Goal: Task Accomplishment & Management: Manage account settings

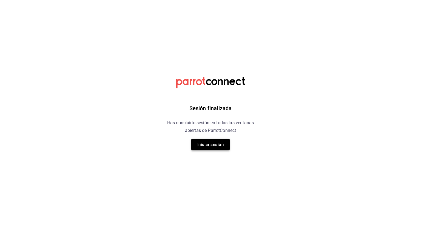
click at [204, 150] on button "Iniciar sesión" at bounding box center [210, 145] width 38 height 12
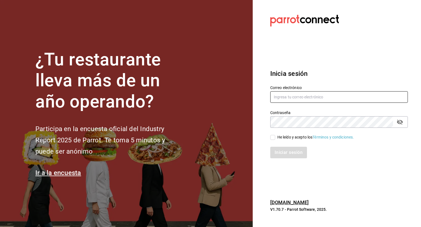
click at [298, 91] on input "text" at bounding box center [340, 97] width 138 height 12
type input "yimbistro@gmail.com"
click at [275, 136] on input "He leído y acepto los Términos y condiciones." at bounding box center [273, 137] width 5 height 5
checkbox input "true"
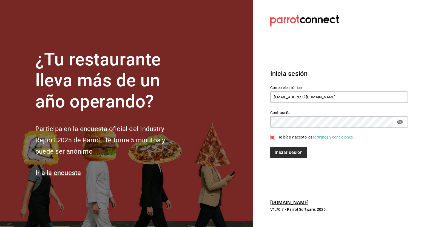
click at [277, 146] on div "Iniciar sesión" at bounding box center [336, 149] width 144 height 18
click at [285, 151] on button "Iniciar sesión" at bounding box center [289, 153] width 37 height 12
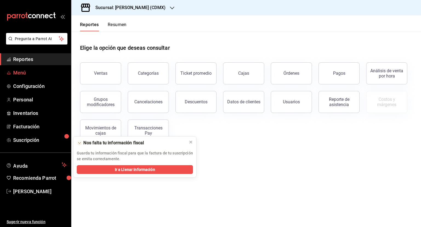
click at [40, 74] on span "Menú" at bounding box center [39, 72] width 53 height 7
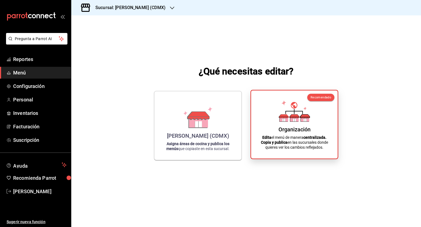
click at [309, 135] on strong "centralizada." at bounding box center [315, 137] width 23 height 4
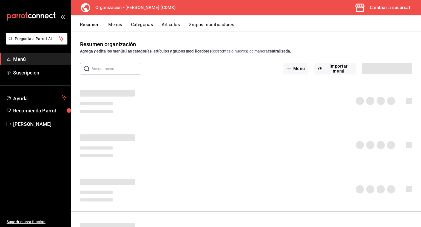
click at [223, 21] on div "Resumen Menús Categorías Artículos Grupos modificadores" at bounding box center [246, 23] width 350 height 16
click at [224, 23] on button "Grupos modificadores" at bounding box center [212, 26] width 46 height 9
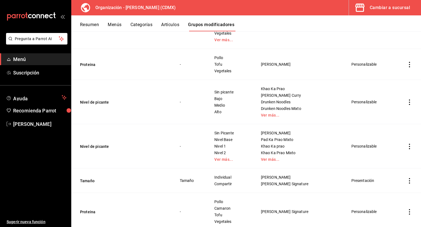
scroll to position [840, 0]
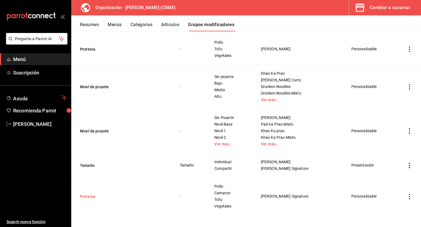
click at [90, 195] on button "Proteina" at bounding box center [113, 195] width 66 height 5
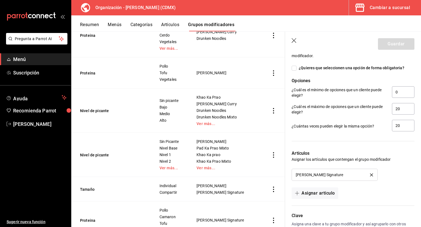
scroll to position [323, 0]
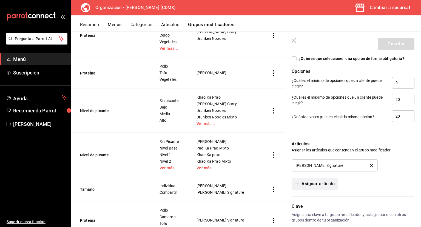
click at [328, 184] on button "Asignar artículo" at bounding box center [315, 184] width 46 height 12
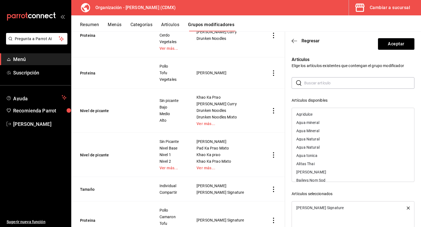
click at [319, 86] on input "text" at bounding box center [360, 82] width 110 height 11
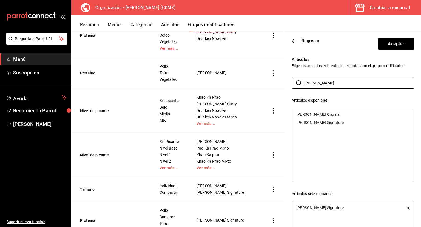
type input "[PERSON_NAME]"
click at [326, 122] on div "[PERSON_NAME] Signature" at bounding box center [320, 122] width 47 height 4
click at [378, 43] on button "Aceptar" at bounding box center [396, 44] width 36 height 12
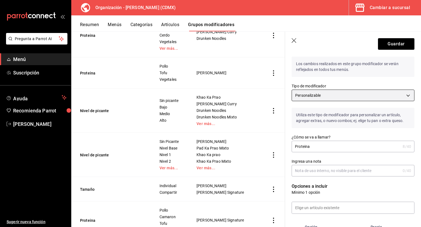
scroll to position [0, 0]
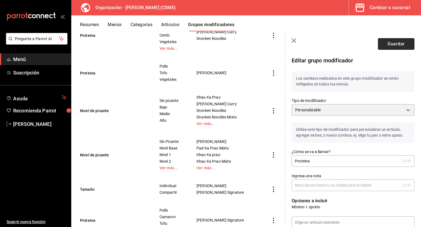
click at [384, 48] on button "Guardar" at bounding box center [396, 44] width 36 height 12
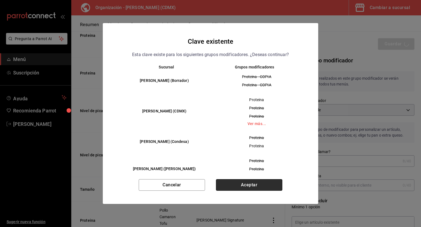
click at [259, 184] on button "Aceptar" at bounding box center [249, 185] width 66 height 12
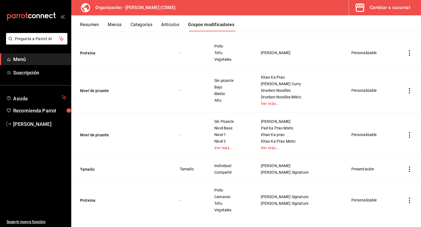
scroll to position [840, 0]
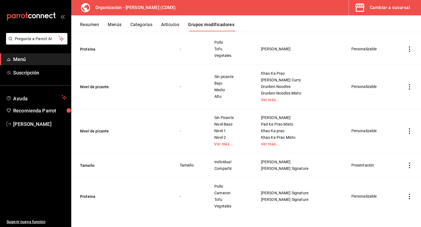
click at [407, 85] on icon "actions" at bounding box center [409, 86] width 5 height 5
click at [387, 100] on span "Editar" at bounding box center [389, 98] width 14 height 6
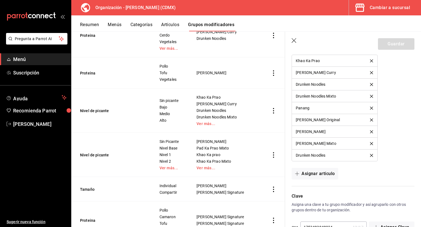
scroll to position [445, 0]
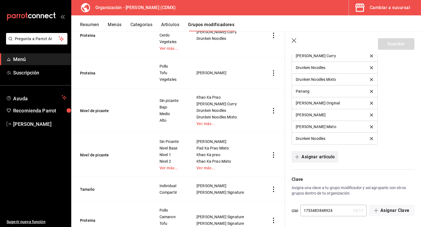
click at [324, 153] on button "Asignar artículo" at bounding box center [315, 157] width 46 height 12
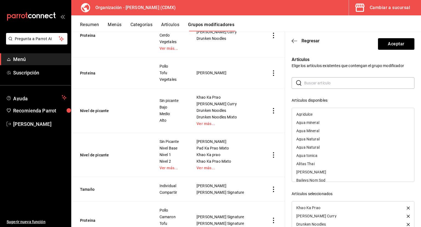
click at [317, 84] on input "text" at bounding box center [360, 82] width 110 height 11
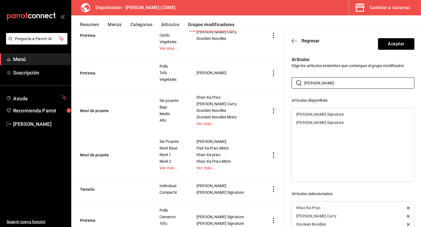
type input "[PERSON_NAME]"
drag, startPoint x: 320, startPoint y: 113, endPoint x: 319, endPoint y: 111, distance: 3.0
click at [320, 113] on div "[PERSON_NAME] Signature" at bounding box center [320, 114] width 47 height 4
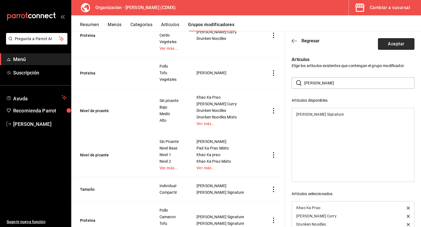
click at [384, 41] on button "Aceptar" at bounding box center [396, 44] width 36 height 12
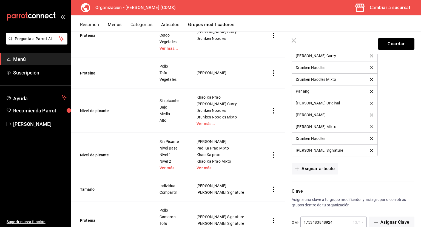
click at [389, 45] on button "Guardar" at bounding box center [396, 44] width 36 height 12
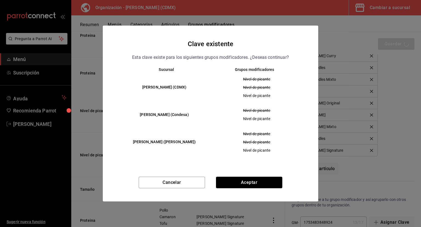
click at [254, 183] on button "Aceptar" at bounding box center [249, 182] width 66 height 12
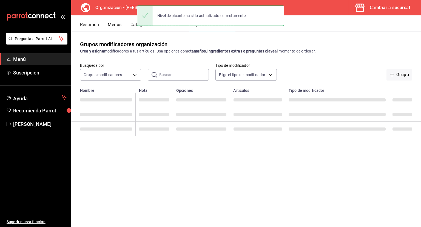
click at [145, 29] on button "Categorías" at bounding box center [142, 26] width 22 height 9
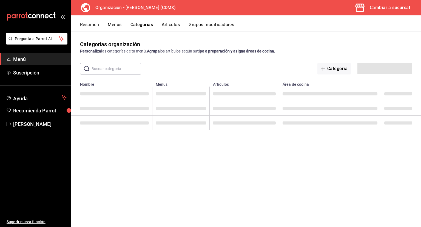
click at [173, 29] on button "Artículos" at bounding box center [171, 26] width 18 height 9
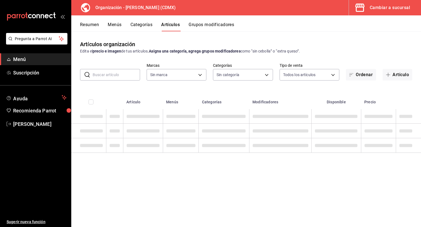
click at [171, 28] on button "Artículos" at bounding box center [170, 26] width 19 height 9
type input "3b86ff93-9c8d-4006-a000-7f562d2f7cb1,6b055275-76a1-43b6-b03d-2db3475336a0,4964d…"
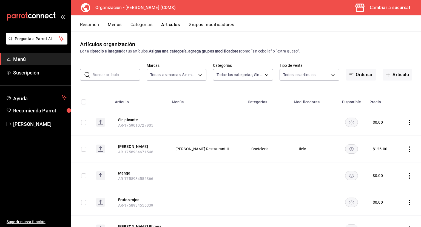
type input "846f0d90-2168-40bc-9e32-37968465e8cf"
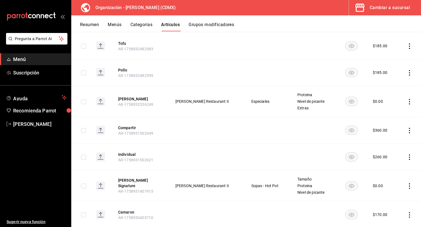
scroll to position [435, 0]
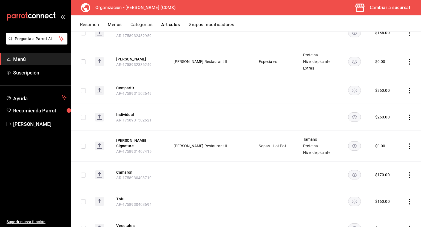
click at [118, 22] on button "Menús" at bounding box center [115, 26] width 14 height 9
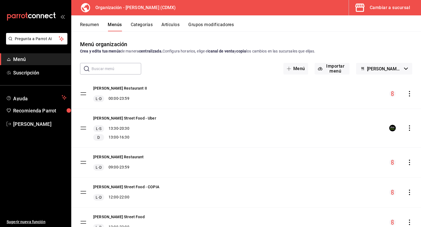
click at [407, 94] on icon "actions" at bounding box center [409, 93] width 5 height 5
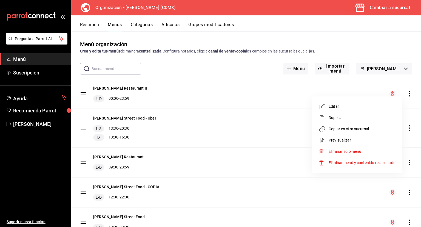
click at [367, 131] on span "Copiar en otra sucursal" at bounding box center [362, 129] width 67 height 6
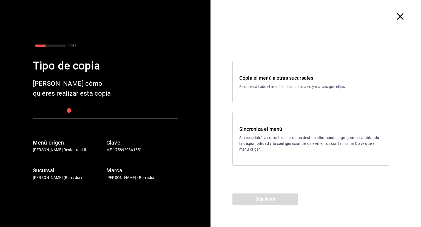
click at [266, 133] on div "Sincroniza el menú Se reescribirá la estructura del menú destino; eliminando, a…" at bounding box center [311, 138] width 143 height 27
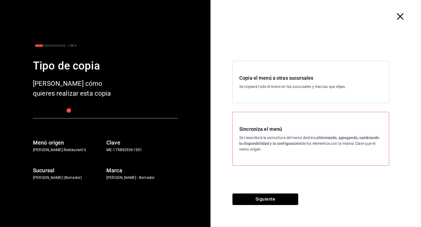
click at [277, 198] on button "Siguiente" at bounding box center [266, 199] width 66 height 12
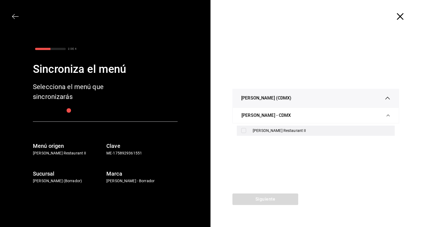
click at [245, 132] on input "checkbox" at bounding box center [243, 130] width 5 height 5
checkbox input "true"
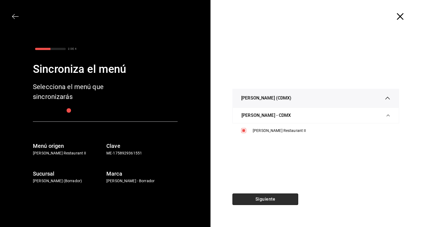
drag, startPoint x: 281, startPoint y: 204, endPoint x: 281, endPoint y: 200, distance: 4.1
click at [281, 204] on button "Siguiente" at bounding box center [266, 199] width 66 height 12
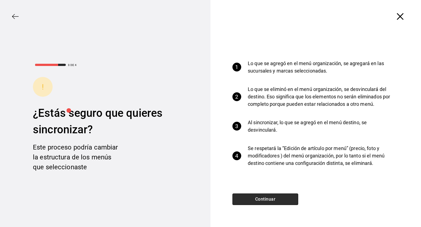
click at [280, 198] on button "Continuar" at bounding box center [266, 199] width 66 height 12
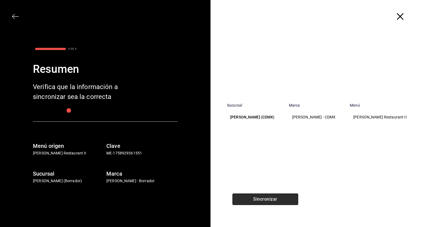
click at [280, 198] on button "Sincronizar" at bounding box center [266, 199] width 66 height 12
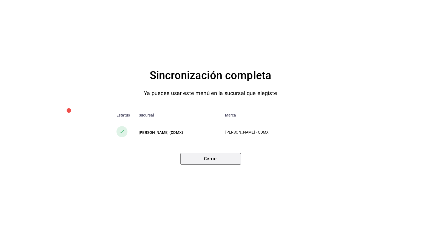
click at [219, 160] on button "Cerrar" at bounding box center [211, 159] width 61 height 12
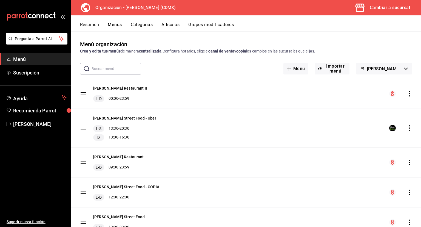
click at [168, 23] on button "Artículos" at bounding box center [171, 26] width 18 height 9
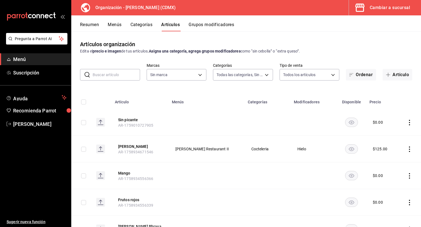
type input "3b86ff93-9c8d-4006-a000-7f562d2f7cb1,6b055275-76a1-43b6-b03d-2db3475336a0,4964d…"
type input "846f0d90-2168-40bc-9e32-37968465e8cf"
click at [394, 76] on button "Artículo" at bounding box center [398, 75] width 30 height 12
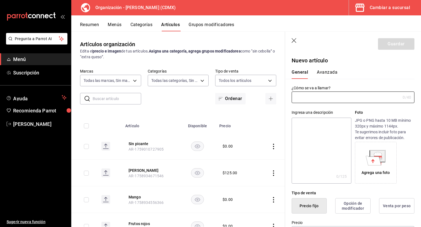
click at [294, 41] on icon "button" at bounding box center [294, 40] width 5 height 5
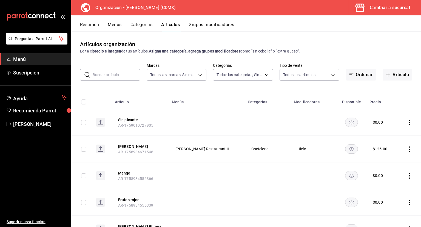
click at [146, 28] on button "Categorías" at bounding box center [142, 26] width 22 height 9
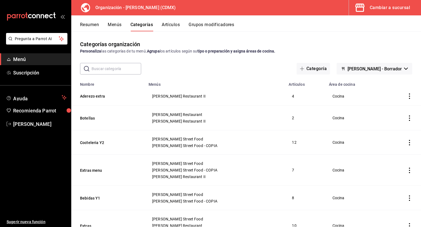
click at [167, 26] on button "Artículos" at bounding box center [171, 26] width 18 height 9
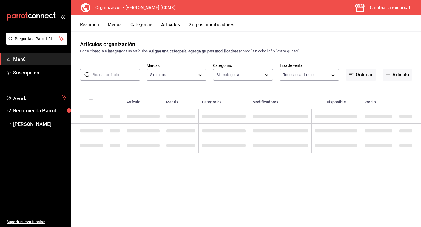
click at [125, 75] on input "text" at bounding box center [116, 74] width 47 height 11
type input "846f0d90-2168-40bc-9e32-37968465e8cf"
type input "3b86ff93-9c8d-4006-a000-7f562d2f7cb1,6b055275-76a1-43b6-b03d-2db3475336a0,4964d…"
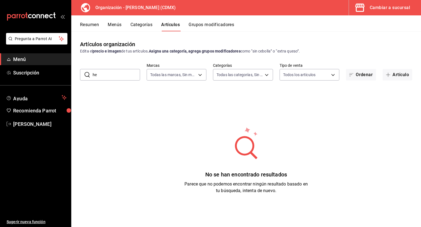
type input "h"
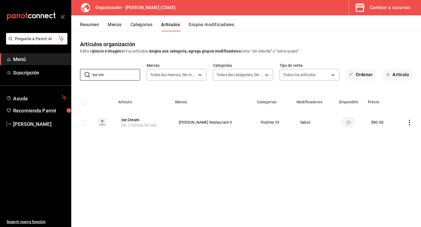
type input "ice cre"
click at [411, 123] on icon "actions" at bounding box center [409, 122] width 5 height 5
drag, startPoint x: 180, startPoint y: 120, endPoint x: 168, endPoint y: 122, distance: 12.0
click at [178, 120] on div at bounding box center [210, 113] width 421 height 227
click at [134, 120] on button "Ice Cream" at bounding box center [144, 119] width 44 height 5
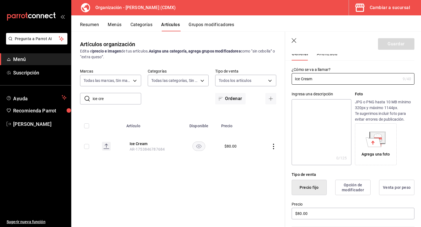
scroll to position [1, 0]
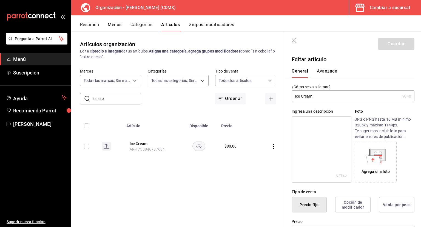
click at [296, 41] on icon "button" at bounding box center [294, 40] width 5 height 5
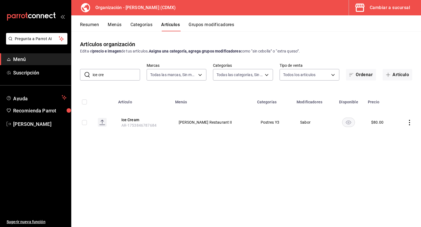
drag, startPoint x: 407, startPoint y: 72, endPoint x: 403, endPoint y: 74, distance: 4.7
click at [407, 72] on button "Artículo" at bounding box center [398, 75] width 30 height 12
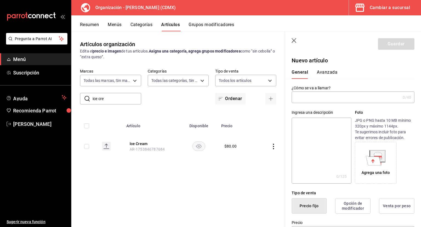
click at [315, 101] on input "text" at bounding box center [346, 97] width 109 height 11
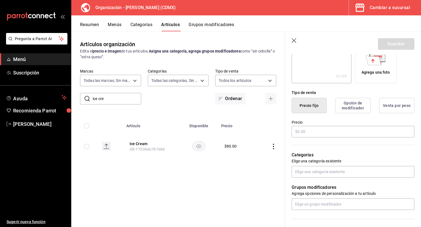
scroll to position [110, 0]
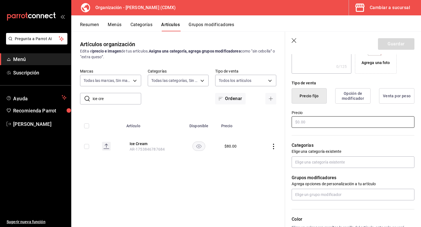
type input "Ice Cream"
click at [313, 121] on input "text" at bounding box center [353, 122] width 123 height 12
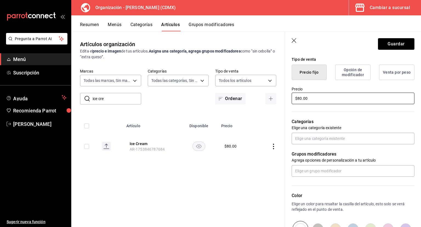
scroll to position [165, 0]
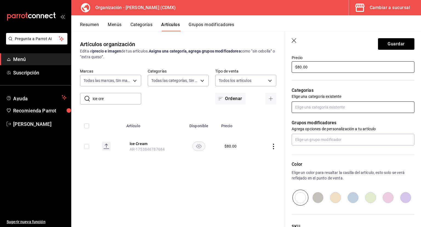
type input "$80.00"
click at [318, 106] on input "text" at bounding box center [353, 107] width 123 height 12
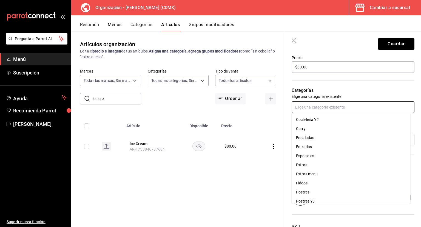
scroll to position [95, 0]
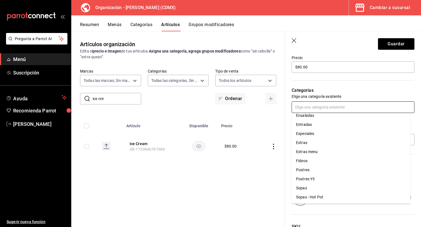
click at [320, 169] on li "Postres" at bounding box center [351, 169] width 119 height 9
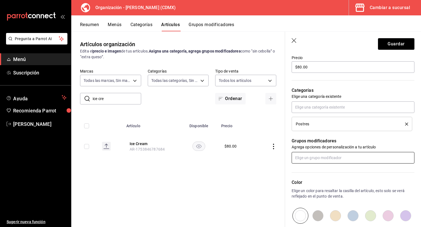
click at [330, 160] on input "text" at bounding box center [353, 158] width 123 height 12
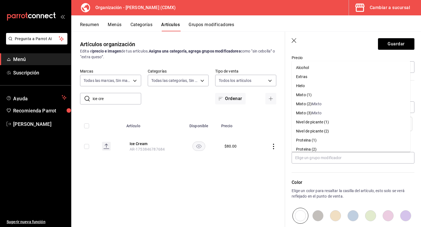
click at [313, 47] on header "Guardar" at bounding box center [353, 43] width 136 height 22
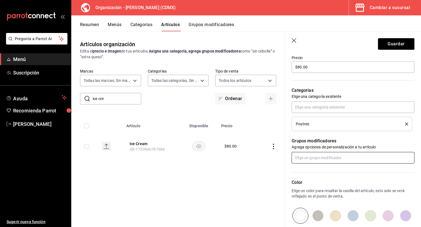
click at [324, 160] on input "text" at bounding box center [353, 158] width 123 height 12
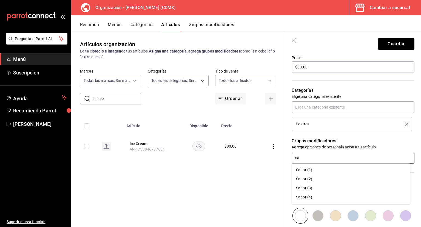
type input "s"
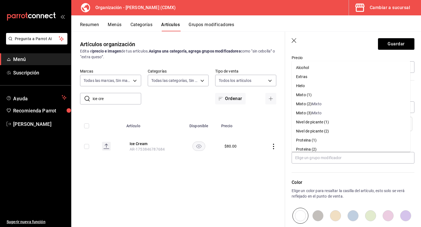
click at [322, 179] on p "Color" at bounding box center [353, 182] width 123 height 7
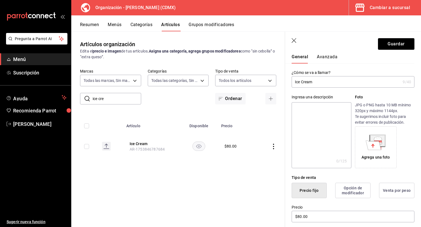
scroll to position [0, 0]
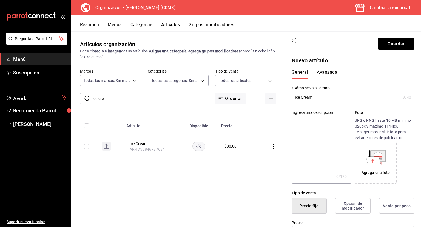
click at [334, 72] on button "Avanzada" at bounding box center [327, 73] width 21 height 9
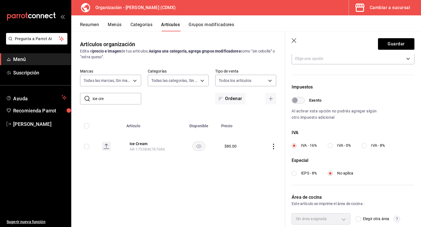
click at [330, 147] on input "IVA - 0%" at bounding box center [330, 145] width 5 height 5
radio input "true"
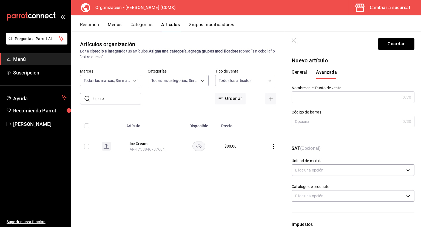
click at [381, 43] on button "Guardar" at bounding box center [396, 44] width 36 height 12
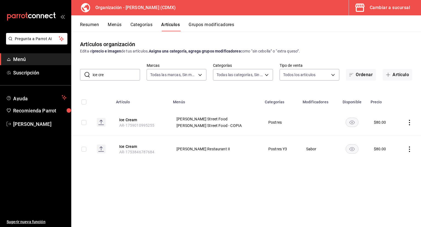
click at [315, 121] on td at bounding box center [319, 122] width 38 height 27
click at [229, 22] on button "Grupos modificadores" at bounding box center [212, 26] width 46 height 9
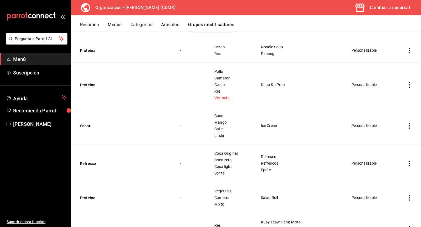
scroll to position [412, 0]
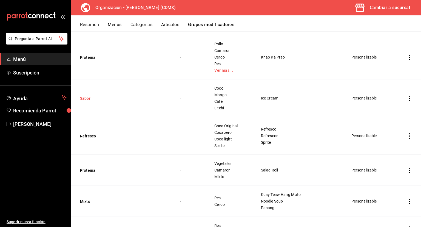
click at [83, 99] on button "Sabor" at bounding box center [113, 97] width 66 height 5
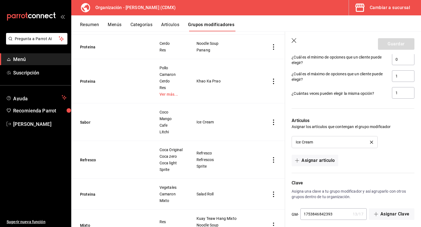
scroll to position [351, 0]
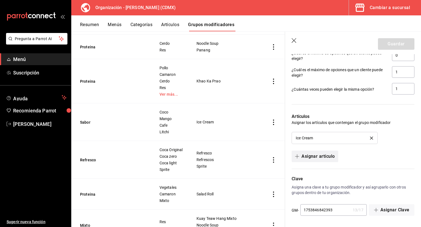
click at [327, 155] on button "Asignar artículo" at bounding box center [315, 156] width 46 height 12
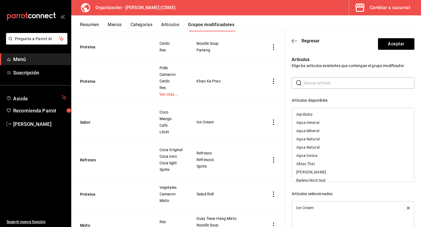
click at [316, 83] on input "text" at bounding box center [360, 82] width 110 height 11
type input "o"
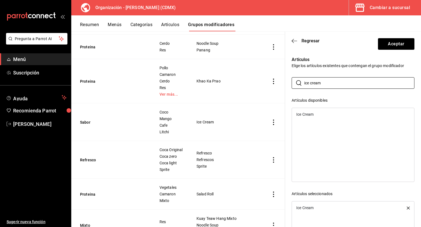
type input "ice cream"
click at [312, 112] on div "Ice Cream" at bounding box center [305, 114] width 17 height 4
click at [385, 50] on header "Regresar Aceptar" at bounding box center [353, 43] width 136 height 22
click at [387, 48] on button "Aceptar" at bounding box center [396, 44] width 36 height 12
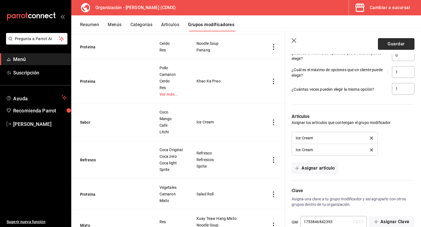
click at [386, 47] on button "Guardar" at bounding box center [396, 44] width 36 height 12
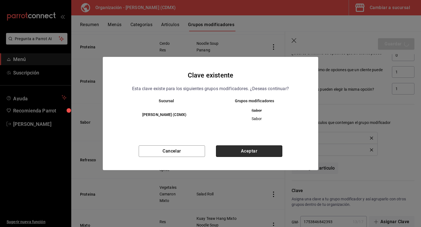
click at [258, 149] on button "Aceptar" at bounding box center [249, 151] width 66 height 12
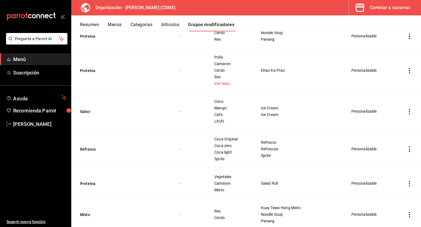
scroll to position [412, 0]
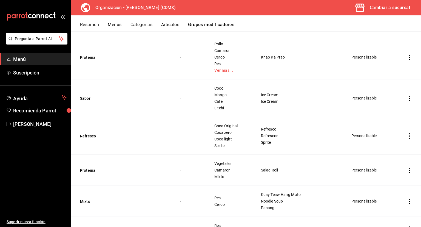
click at [91, 95] on td "Sabor" at bounding box center [122, 98] width 102 height 38
click at [88, 101] on td "Sabor" at bounding box center [122, 98] width 102 height 38
click at [91, 99] on button "Sabor" at bounding box center [113, 97] width 66 height 5
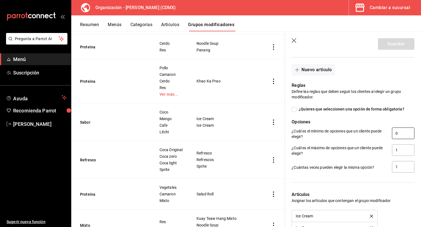
scroll to position [274, 0]
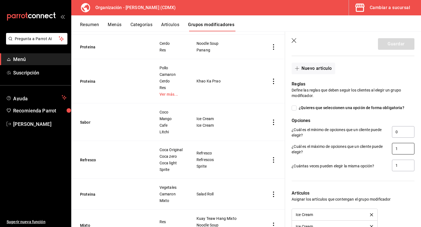
drag, startPoint x: 402, startPoint y: 142, endPoint x: 401, endPoint y: 145, distance: 3.1
click at [402, 142] on div "¿Cuál es el máximo de opciones que un cliente puede elegir? 1" at bounding box center [351, 146] width 127 height 17
click at [401, 145] on input "1" at bounding box center [403, 149] width 22 height 12
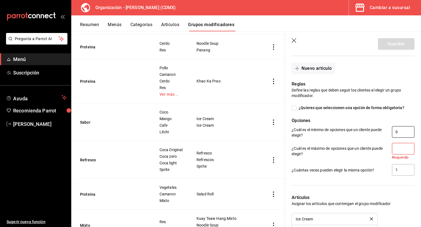
type input "0"
click at [401, 165] on input "1" at bounding box center [403, 170] width 22 height 12
click at [395, 150] on input "0" at bounding box center [403, 149] width 22 height 12
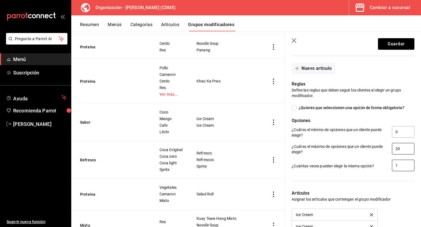
type input "20"
click at [405, 163] on input "1" at bounding box center [403, 165] width 22 height 12
type input "20"
click at [390, 49] on button "Guardar" at bounding box center [396, 44] width 36 height 12
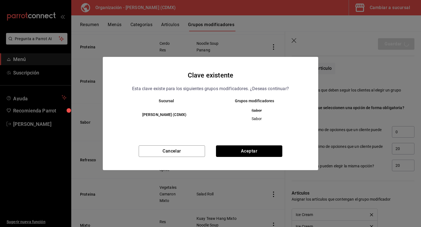
click at [240, 154] on button "Aceptar" at bounding box center [249, 151] width 66 height 12
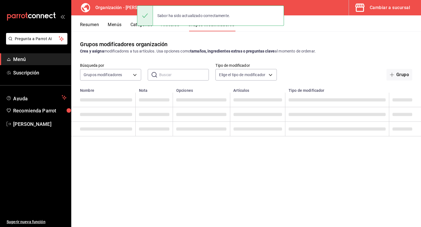
click at [117, 26] on button "Menús" at bounding box center [115, 26] width 14 height 9
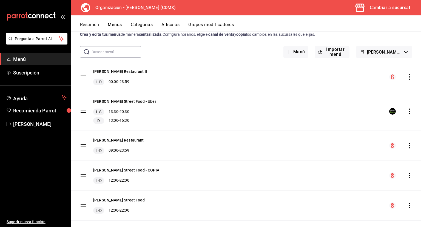
scroll to position [26, 0]
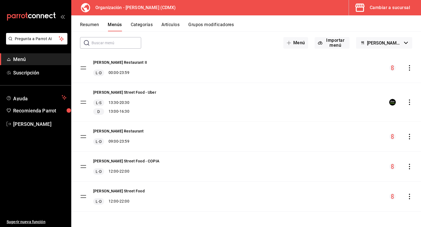
click at [407, 195] on icon "actions" at bounding box center [409, 195] width 5 height 5
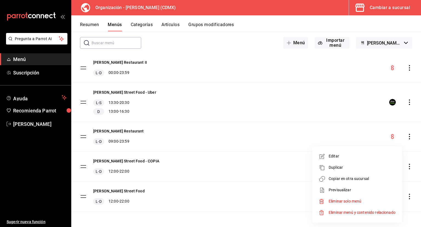
click at [341, 179] on span "Copiar en otra sucursal" at bounding box center [362, 179] width 67 height 6
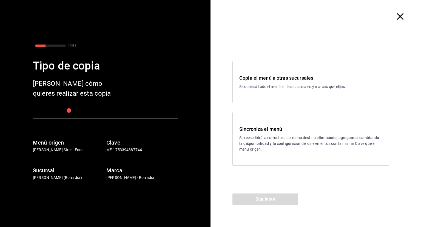
click at [272, 139] on p "Se reescribirá la estructura del menú destino; eliminando, agregando, cambiando…" at bounding box center [311, 143] width 143 height 17
click at [270, 197] on button "Siguiente" at bounding box center [266, 199] width 66 height 12
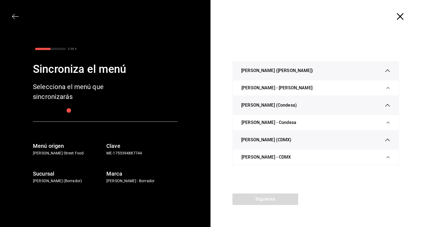
click at [270, 197] on div "Siguiente" at bounding box center [266, 209] width 110 height 33
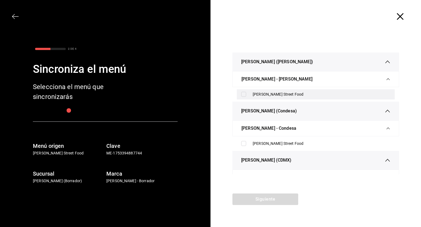
click at [244, 93] on input "checkbox" at bounding box center [243, 94] width 5 height 5
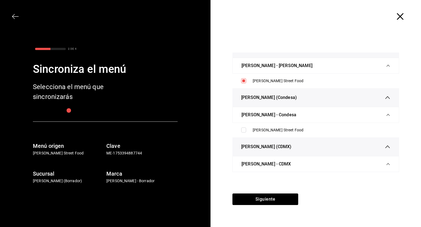
scroll to position [25, 0]
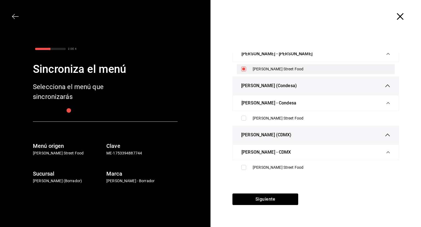
click at [243, 69] on input "checkbox" at bounding box center [243, 68] width 5 height 5
checkbox input "false"
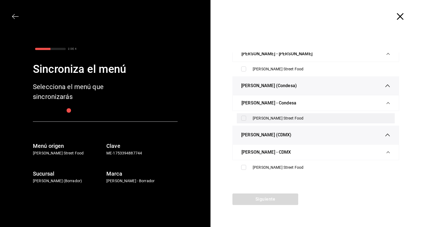
click at [245, 119] on input "checkbox" at bounding box center [243, 118] width 5 height 5
checkbox input "true"
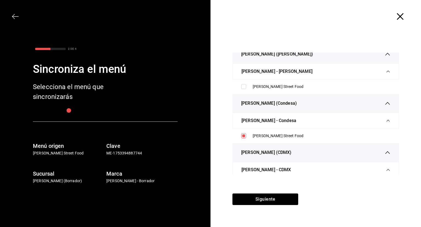
scroll to position [0, 0]
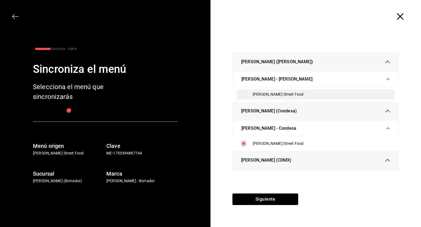
click at [244, 94] on input "checkbox" at bounding box center [243, 94] width 5 height 5
checkbox input "true"
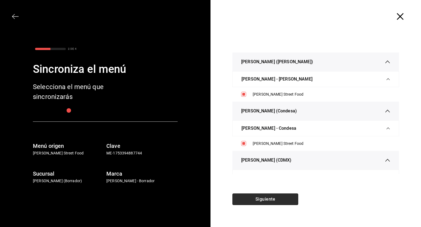
click at [269, 201] on button "Siguiente" at bounding box center [266, 199] width 66 height 12
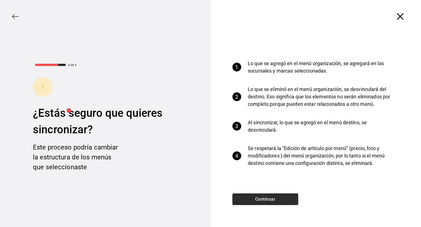
click at [270, 200] on button "Continuar" at bounding box center [266, 199] width 66 height 12
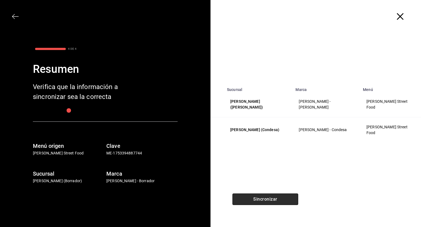
click at [270, 199] on button "Sincronizar" at bounding box center [266, 199] width 66 height 12
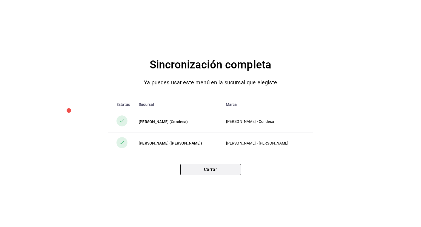
click at [219, 169] on button "Cerrar" at bounding box center [211, 170] width 61 height 12
